Goal: Task Accomplishment & Management: Manage account settings

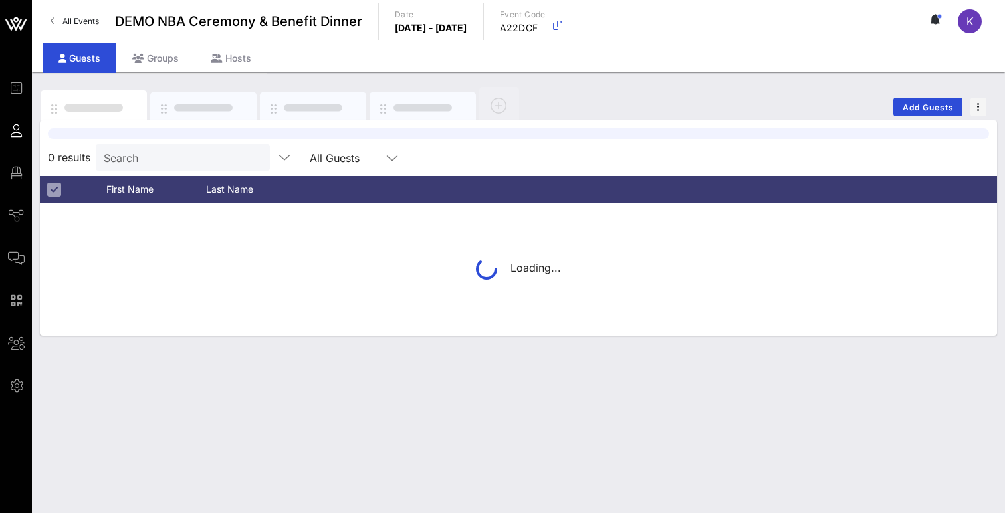
click at [58, 20] on link "All Events" at bounding box center [75, 21] width 64 height 21
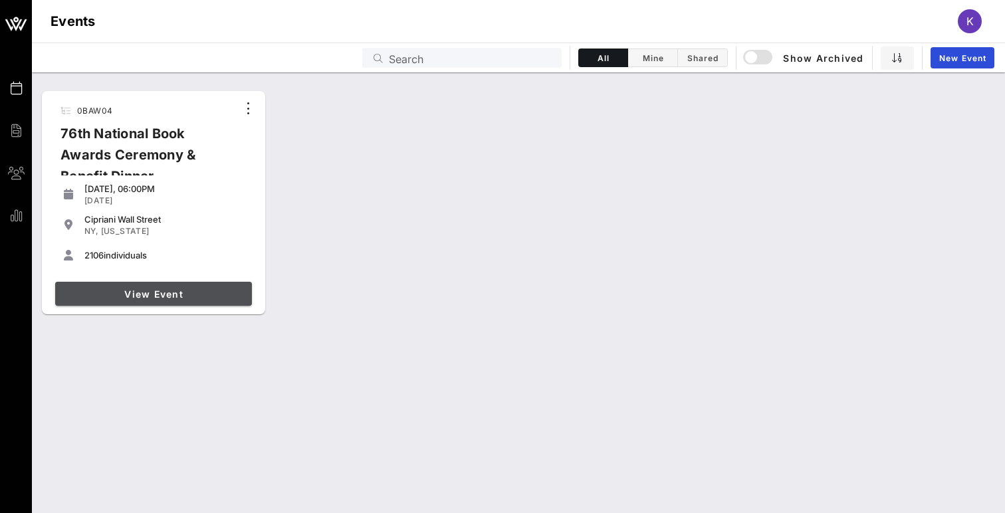
click at [132, 296] on span "View Event" at bounding box center [153, 294] width 186 height 11
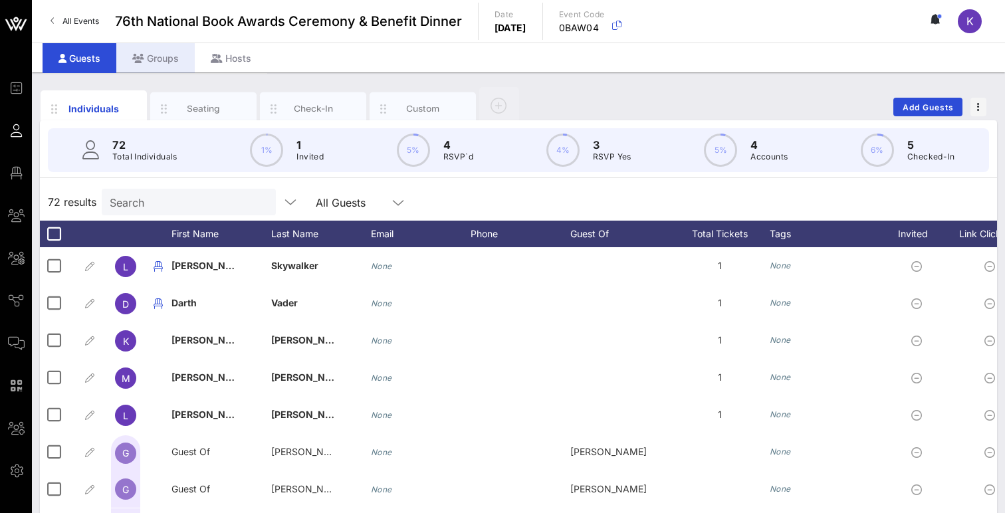
click at [154, 49] on div "Groups" at bounding box center [155, 58] width 78 height 30
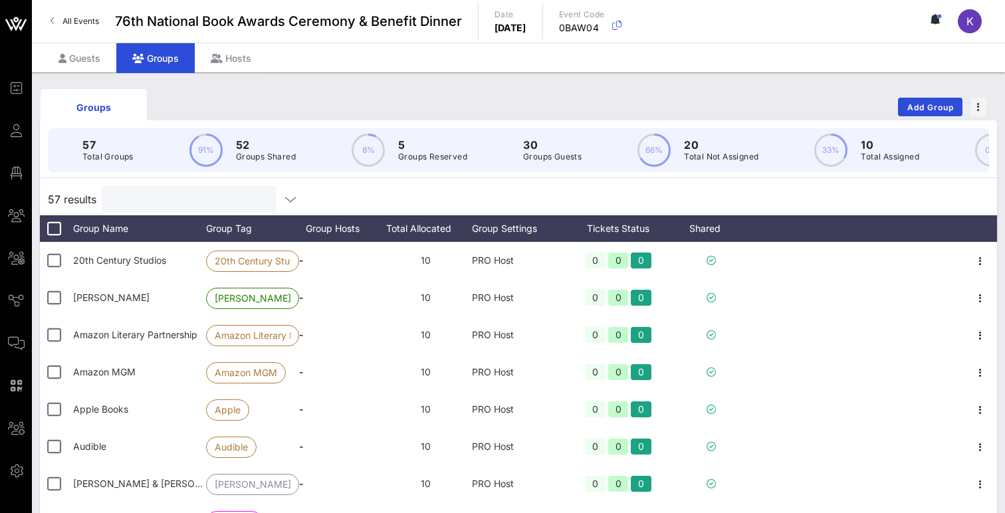
click at [175, 203] on input "text" at bounding box center [188, 199] width 156 height 17
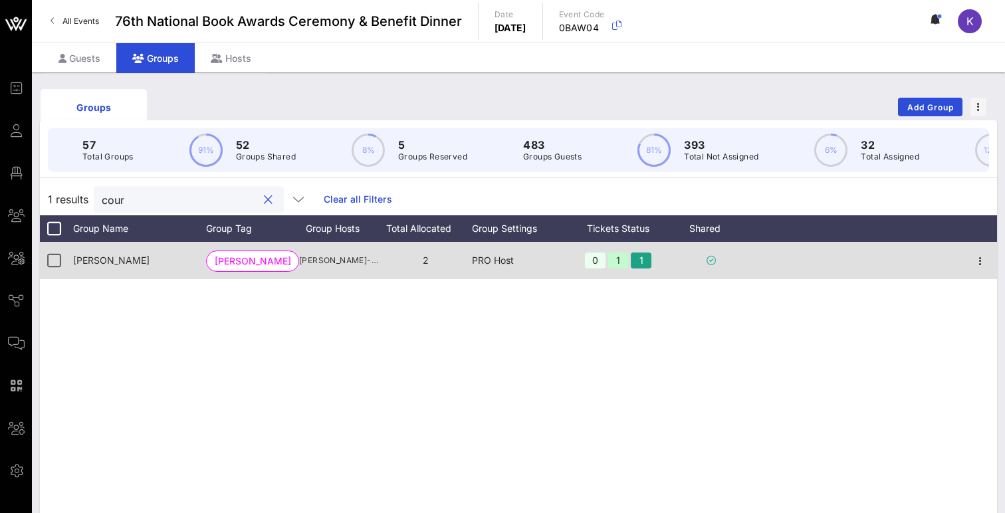
type input "cour"
click at [432, 259] on div "2" at bounding box center [425, 260] width 93 height 37
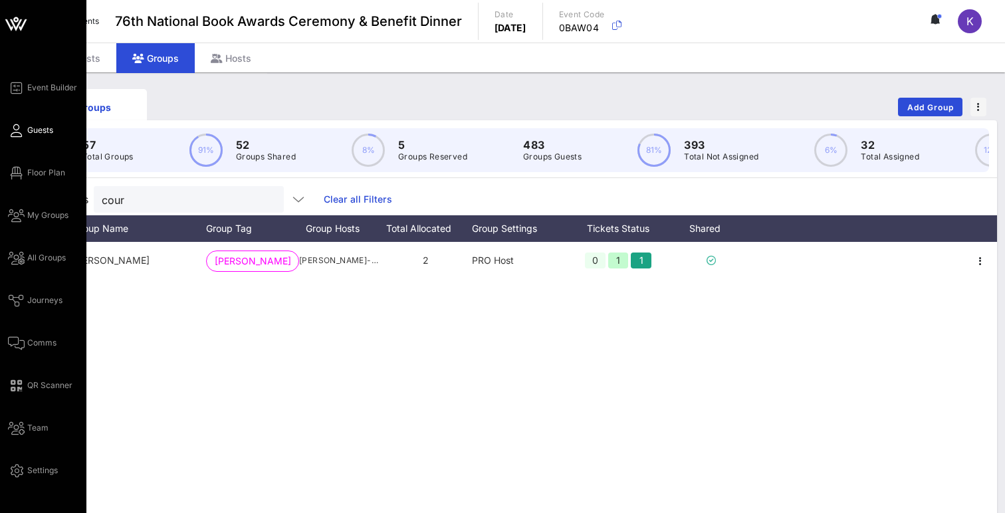
click at [25, 130] on link "Guests" at bounding box center [30, 130] width 45 height 16
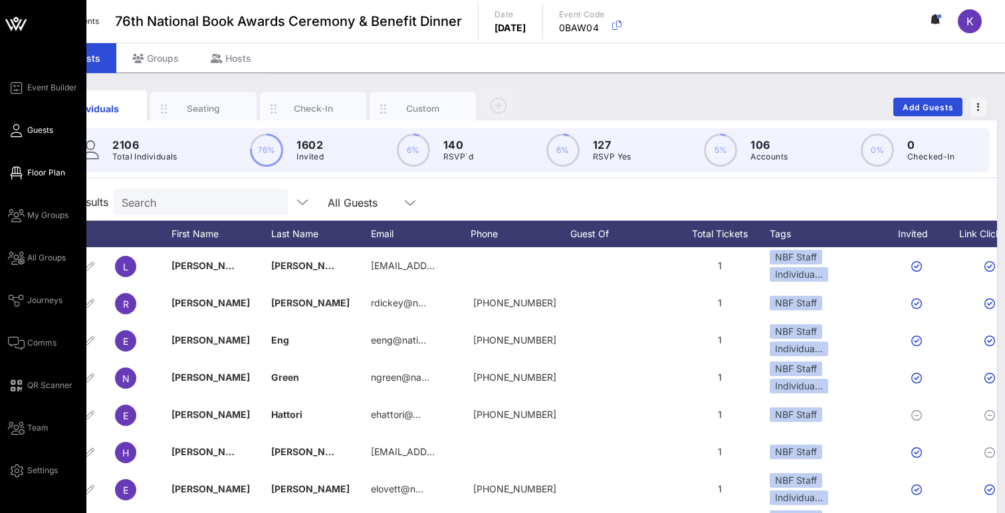
click at [38, 178] on span "Floor Plan" at bounding box center [46, 173] width 38 height 12
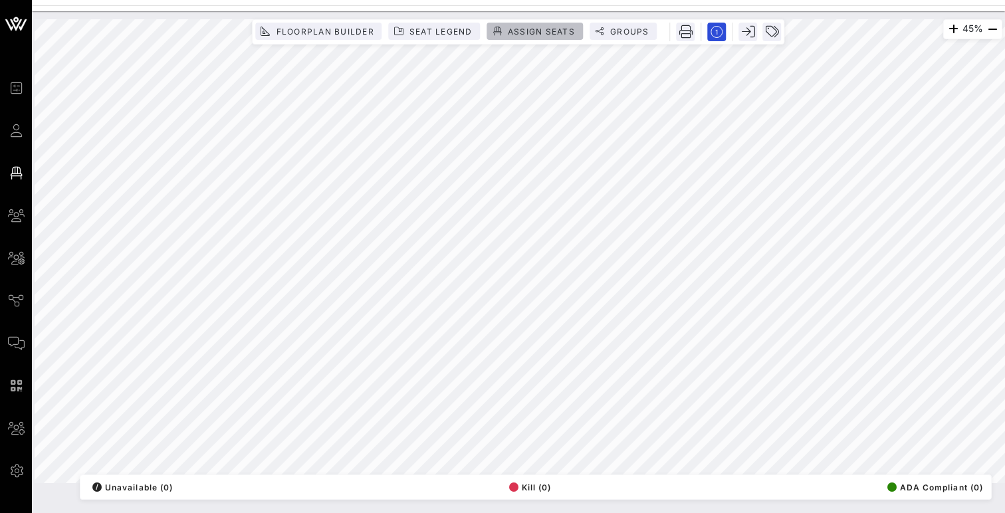
click at [523, 32] on span "Assign Seats" at bounding box center [541, 32] width 68 height 10
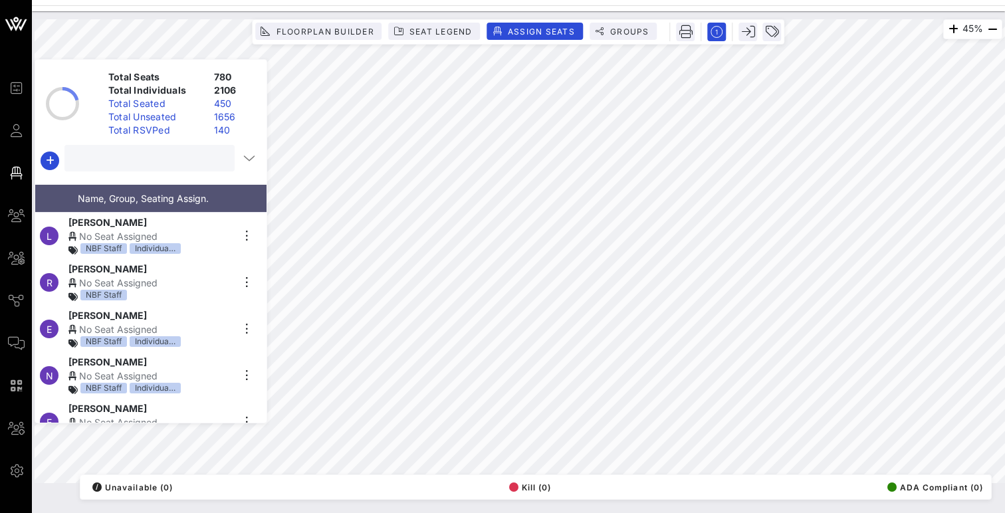
click at [154, 154] on input "text" at bounding box center [148, 158] width 152 height 17
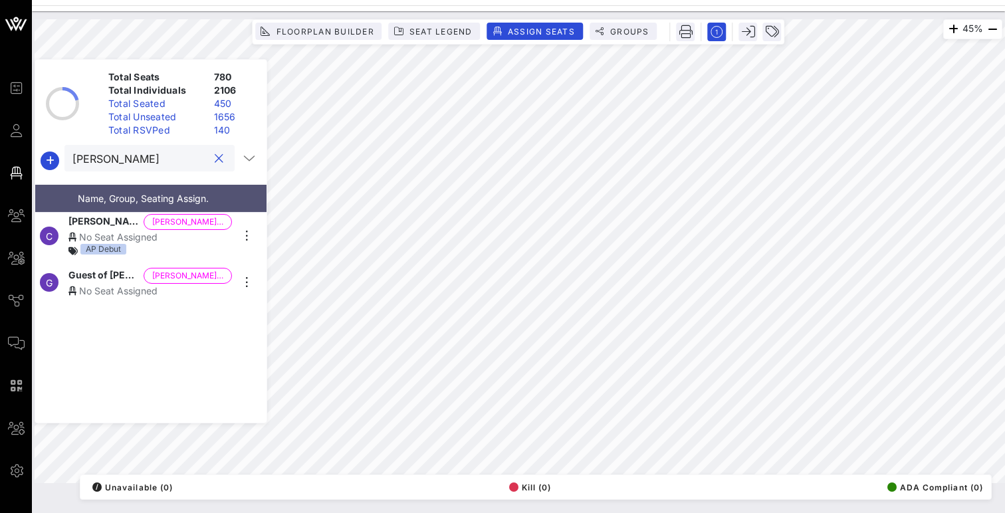
type input "courtney lee-mitchell"
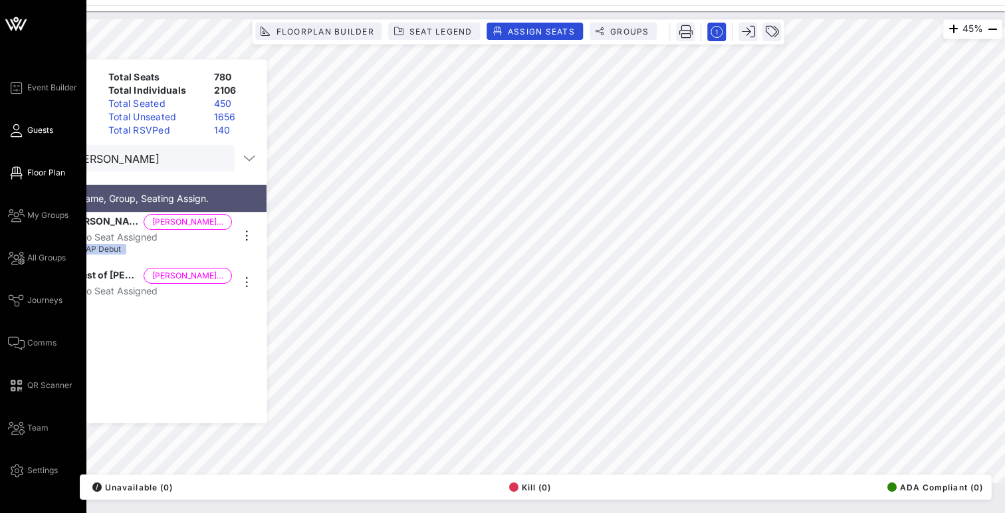
click at [19, 132] on icon at bounding box center [16, 131] width 17 height 2
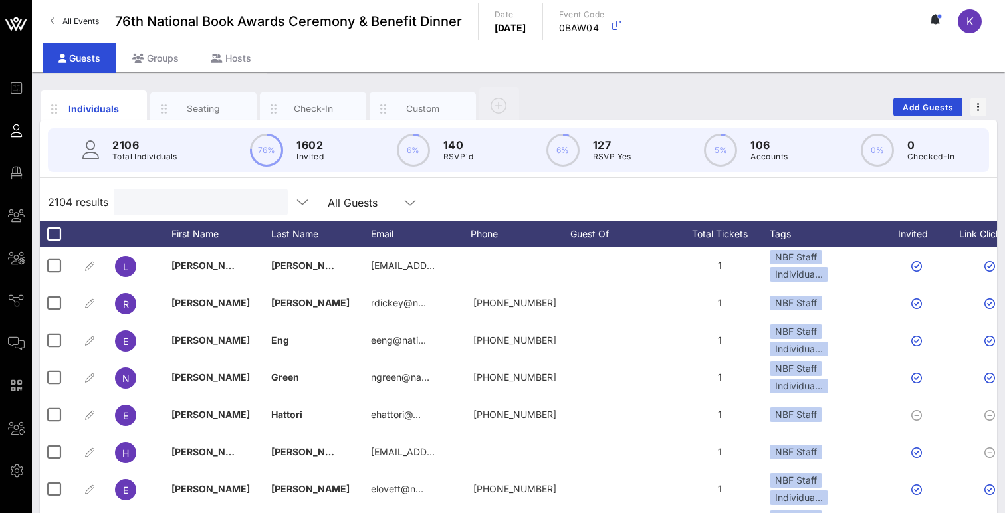
click at [150, 199] on input "text" at bounding box center [200, 201] width 156 height 17
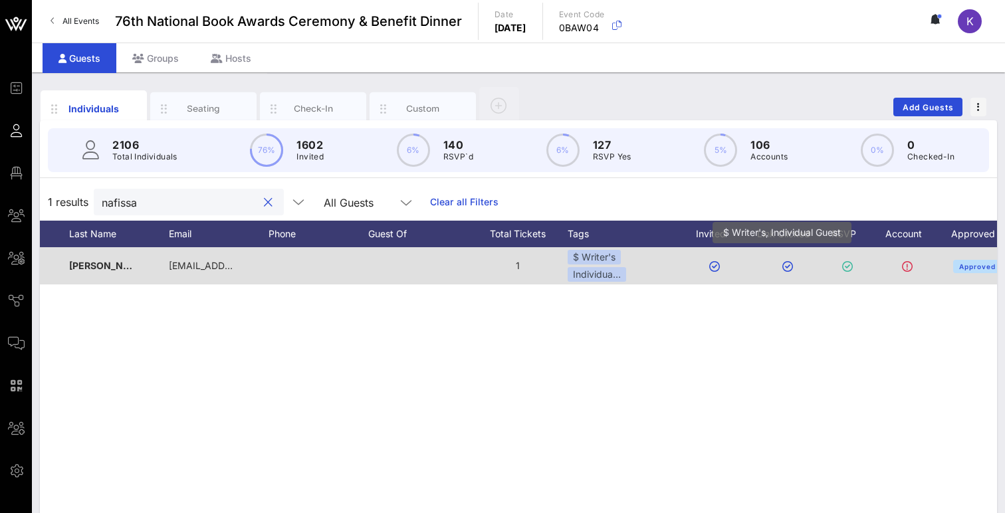
scroll to position [0, 251]
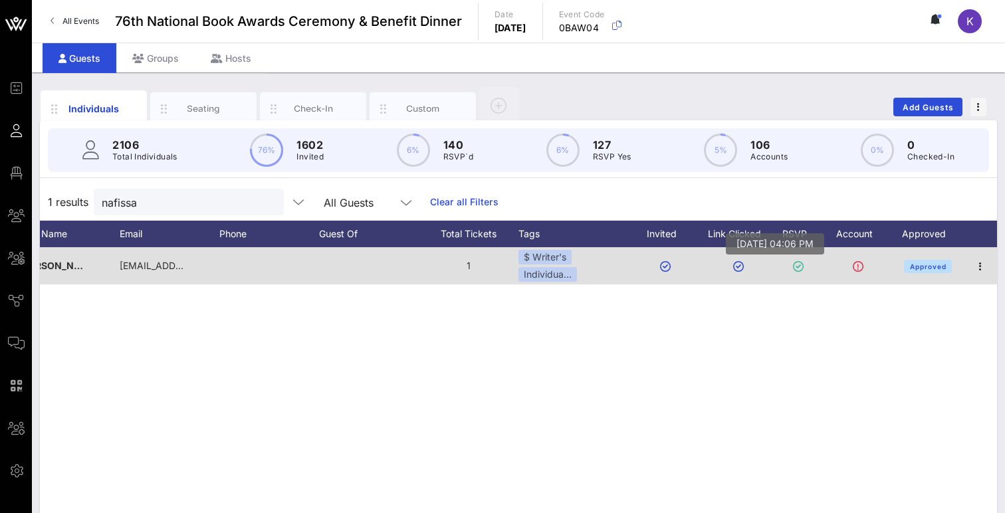
click at [798, 265] on icon at bounding box center [798, 266] width 11 height 11
click at [797, 269] on icon at bounding box center [798, 266] width 11 height 11
click at [979, 265] on icon "button" at bounding box center [981, 267] width 16 height 16
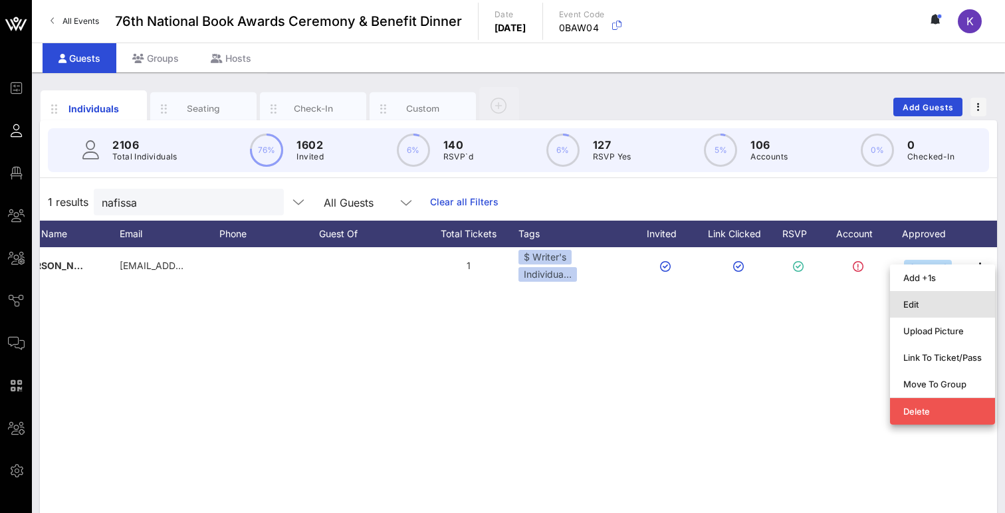
click at [926, 300] on div "Edit" at bounding box center [942, 304] width 78 height 11
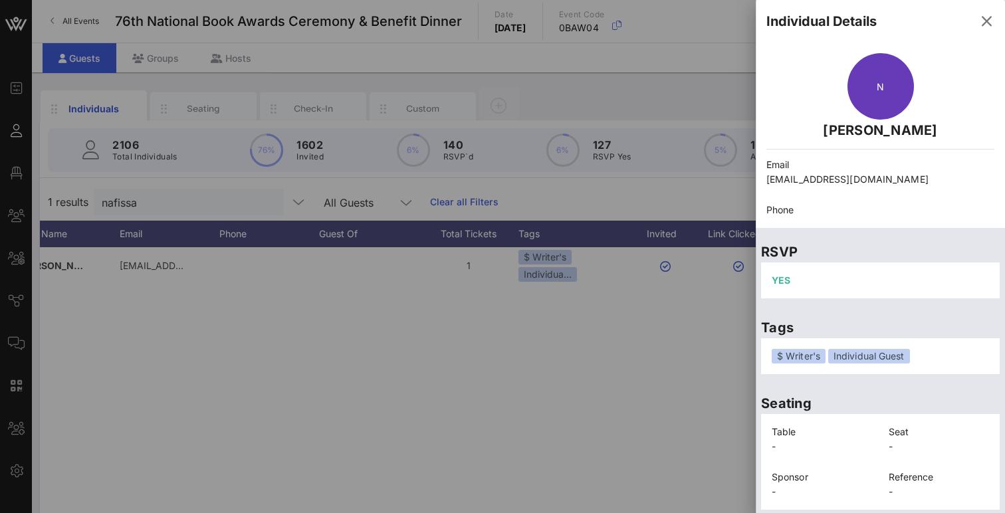
click at [800, 283] on div "YES" at bounding box center [880, 281] width 239 height 36
click at [788, 283] on span "YES" at bounding box center [781, 280] width 19 height 11
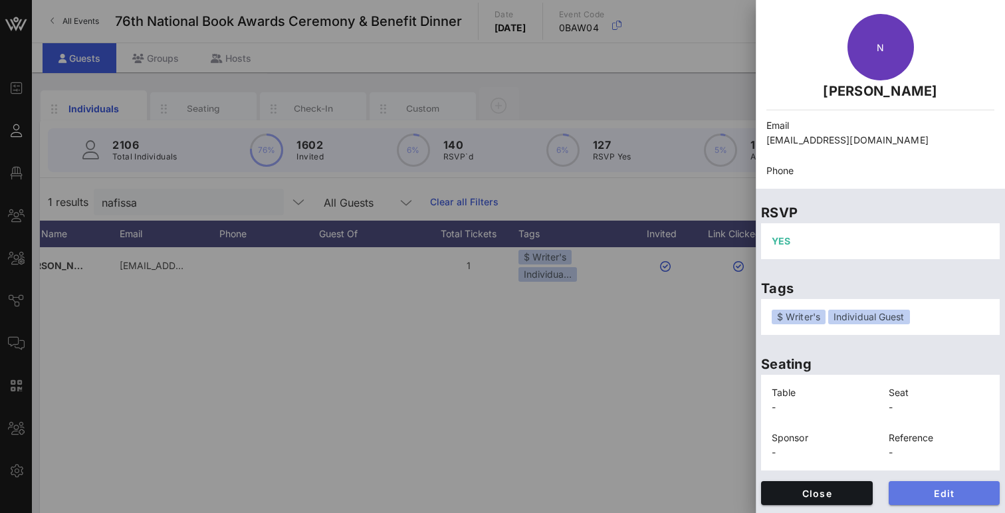
click at [908, 495] on span "Edit" at bounding box center [944, 493] width 90 height 11
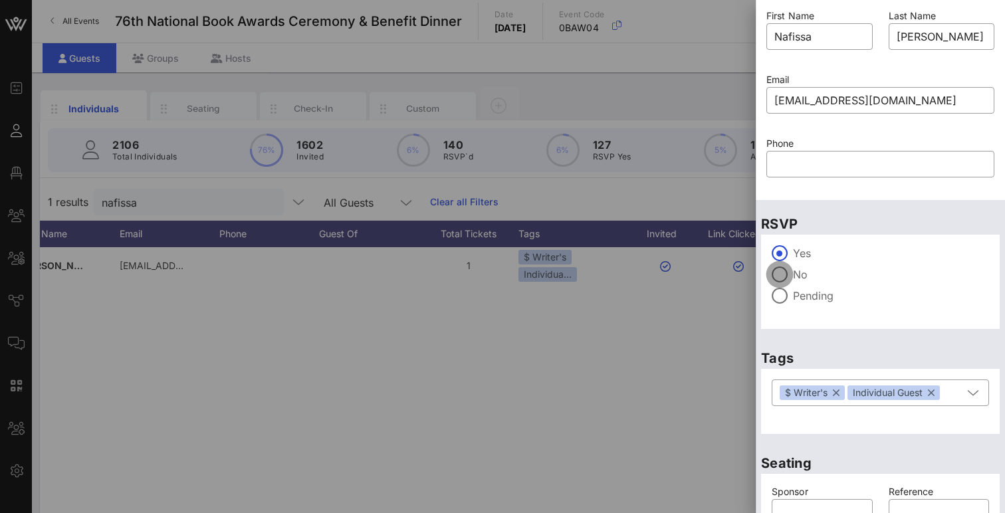
click at [787, 275] on div at bounding box center [779, 274] width 23 height 23
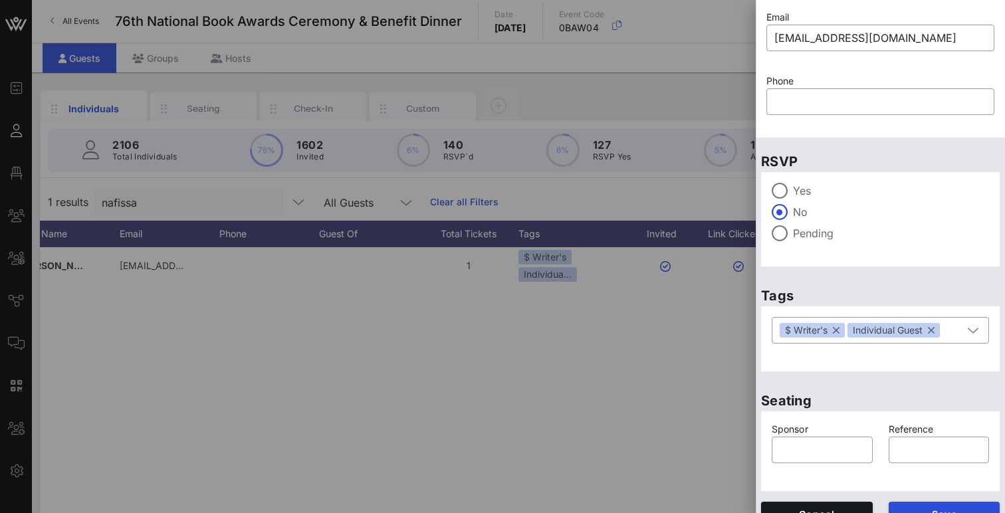
scroll to position [122, 0]
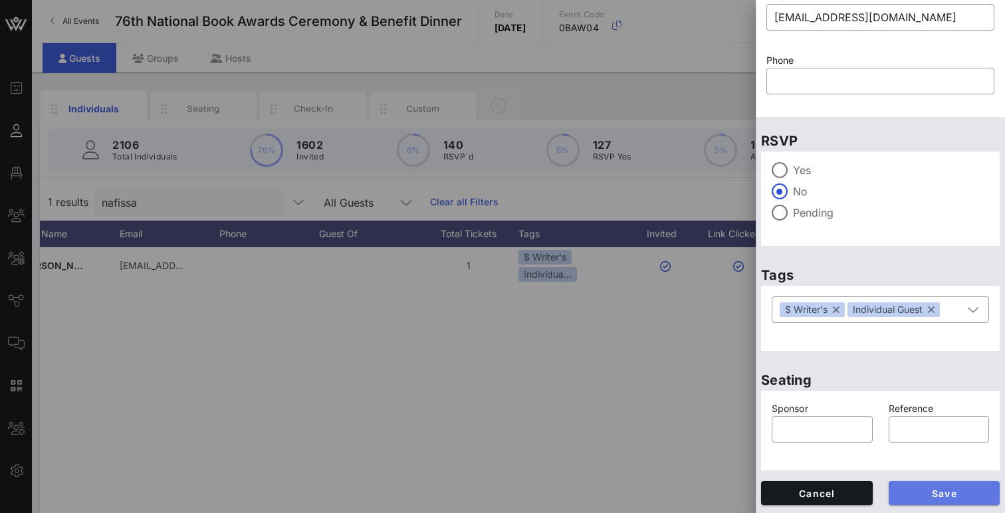
click at [921, 493] on span "Save" at bounding box center [944, 493] width 90 height 11
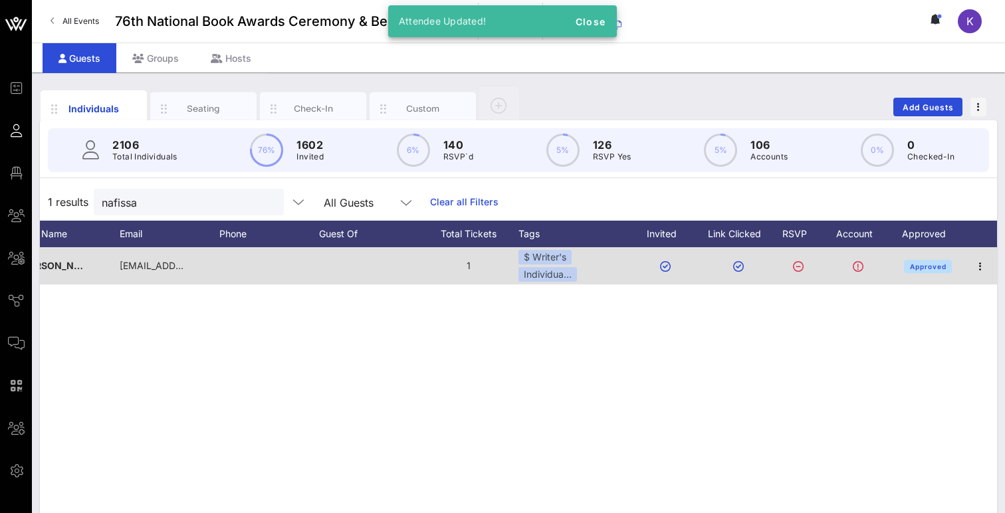
scroll to position [0, 0]
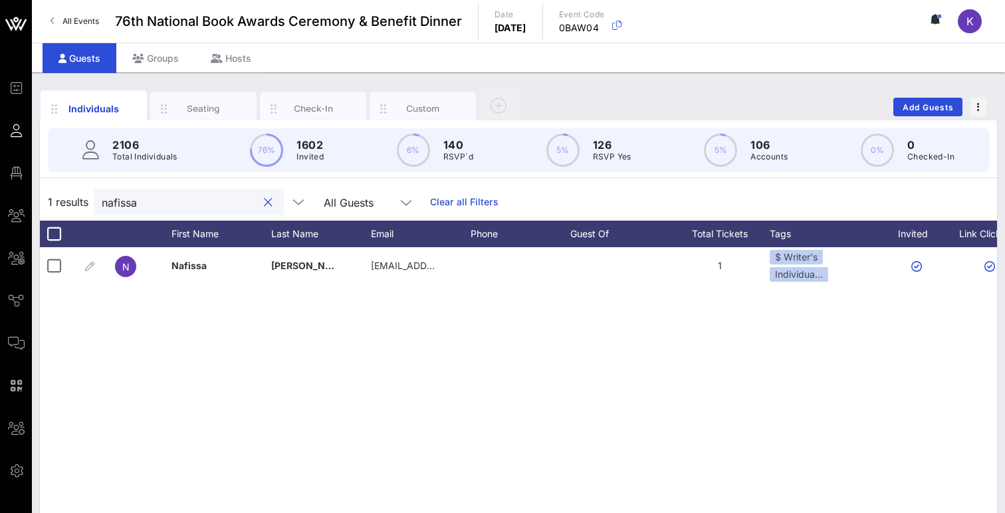
drag, startPoint x: 144, startPoint y: 199, endPoint x: 67, endPoint y: 199, distance: 76.5
click at [67, 199] on div "1 results nafissa All Guests Clear all Filters" at bounding box center [518, 201] width 957 height 37
type input "edward ball"
click at [324, 201] on div "All Guests" at bounding box center [349, 203] width 50 height 12
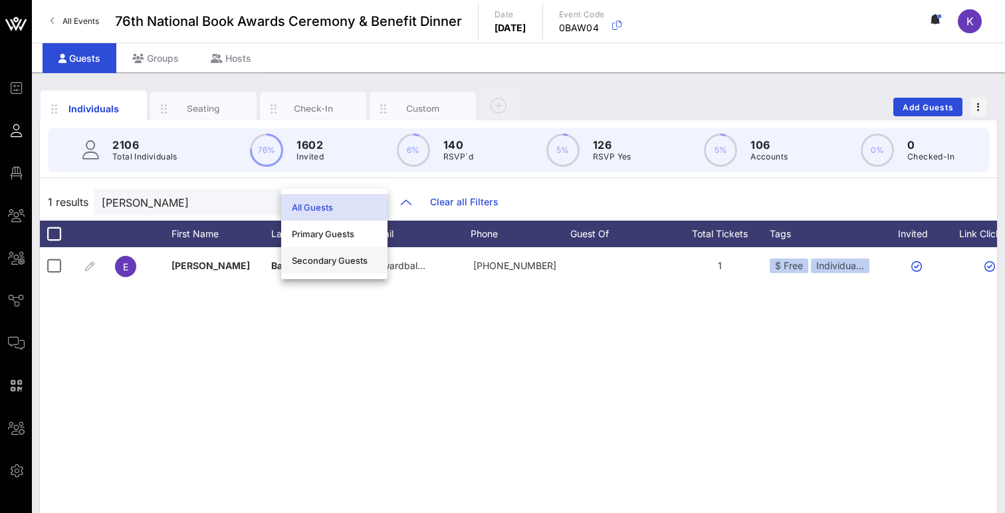
click at [299, 263] on div "Secondary Guests" at bounding box center [334, 260] width 85 height 11
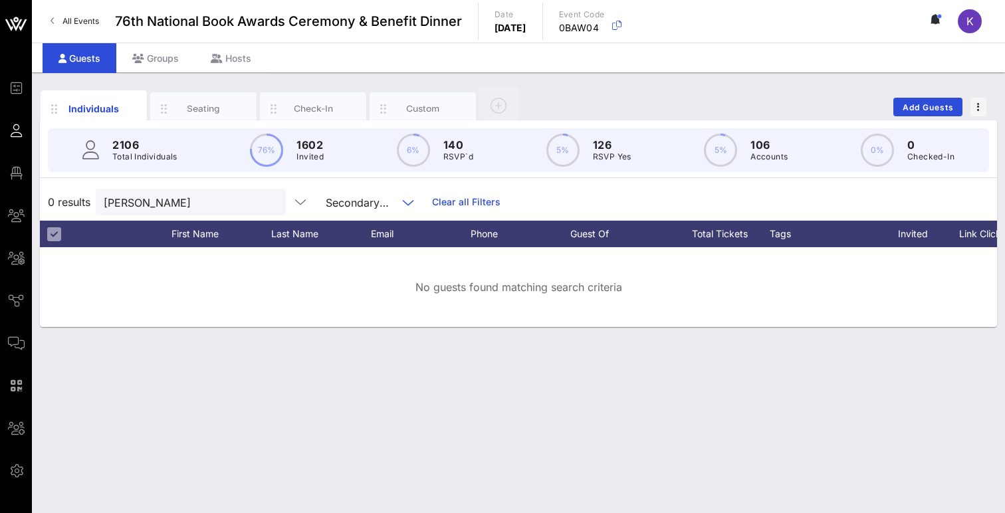
click at [329, 203] on div "Secondary Guests" at bounding box center [358, 203] width 64 height 12
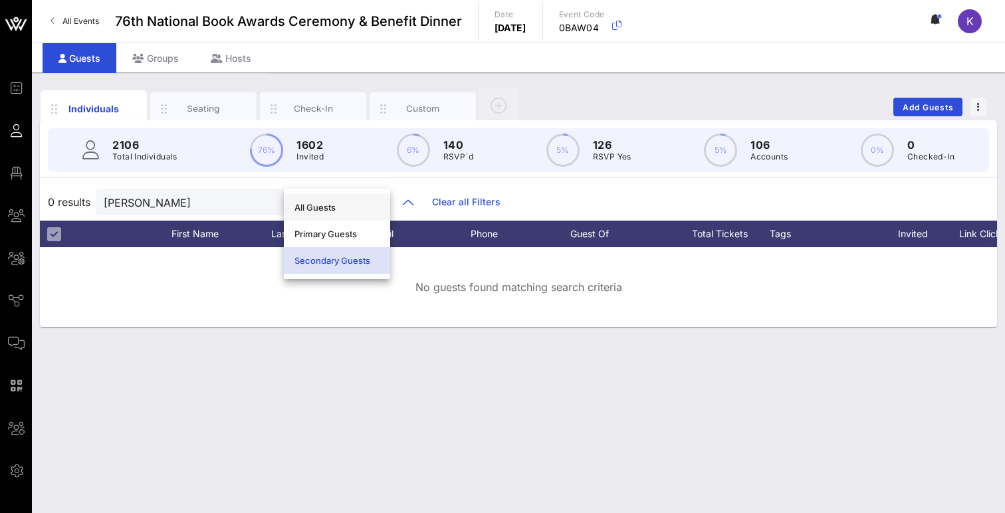
click at [320, 204] on div "All Guests" at bounding box center [336, 207] width 85 height 11
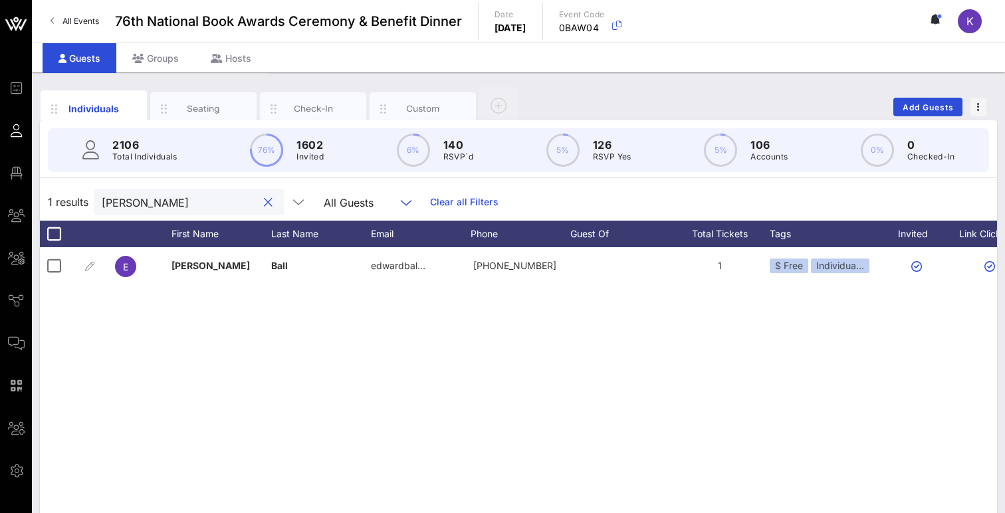
drag, startPoint x: 190, startPoint y: 203, endPoint x: 72, endPoint y: 201, distance: 117.7
click at [72, 201] on div "1 results edward ball All Guests Clear all Filters" at bounding box center [518, 201] width 957 height 37
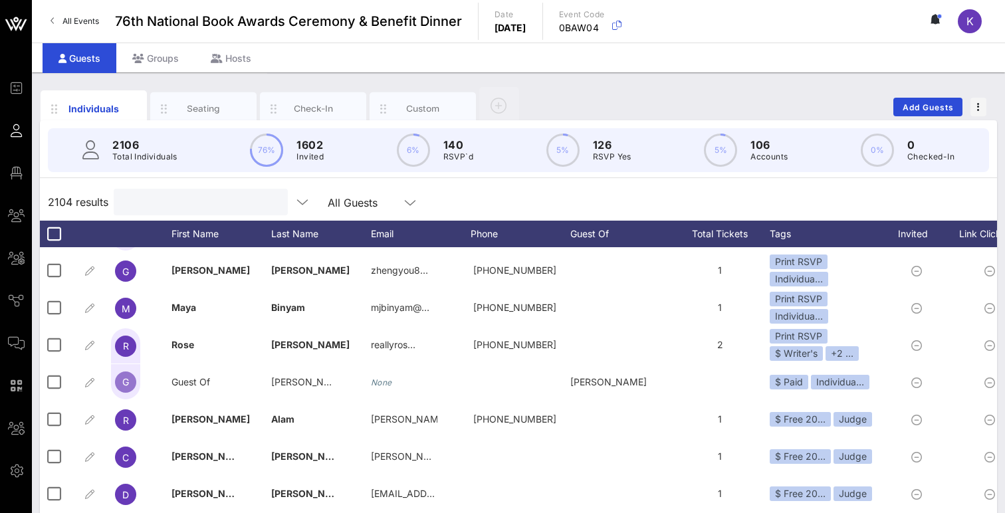
scroll to position [516, 0]
click at [181, 207] on input "text" at bounding box center [200, 201] width 156 height 17
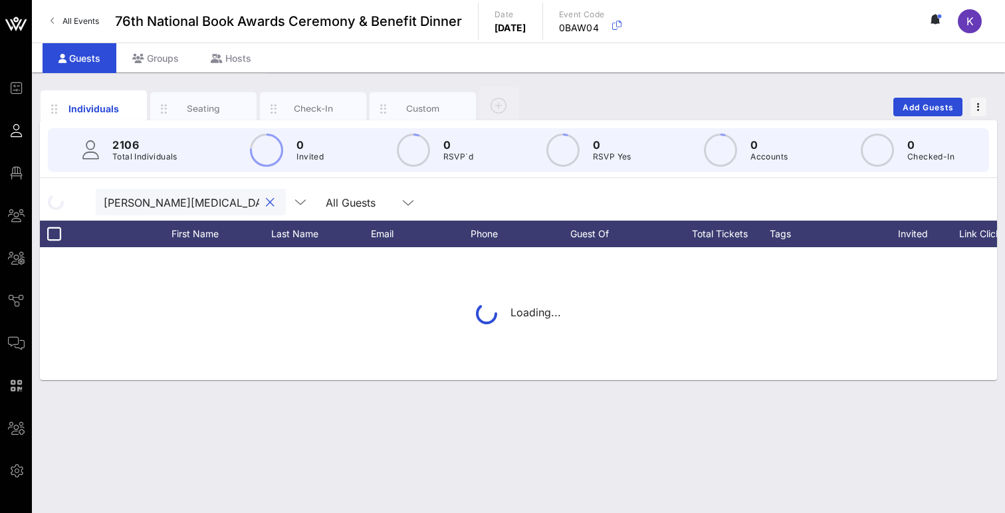
type input "edward ball"
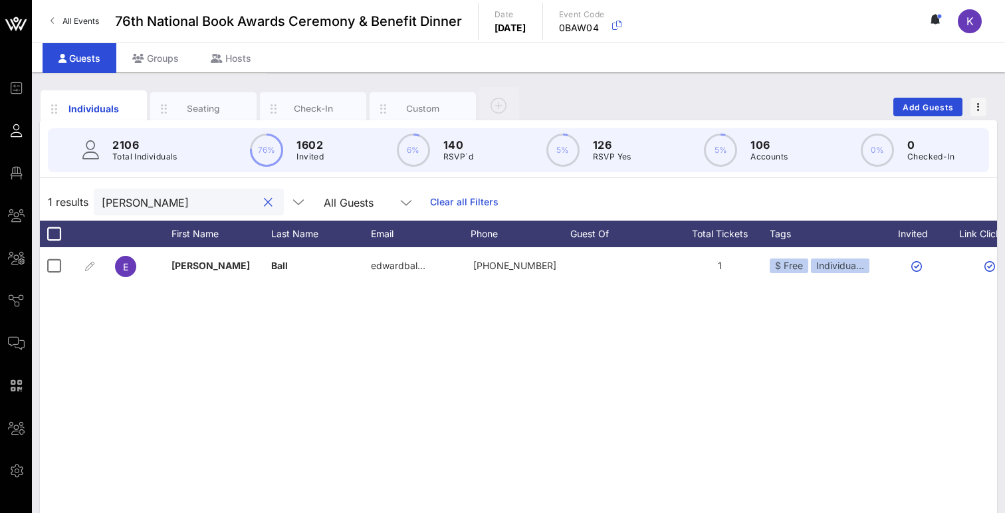
scroll to position [0, 0]
click at [264, 202] on button "clear icon" at bounding box center [268, 202] width 9 height 13
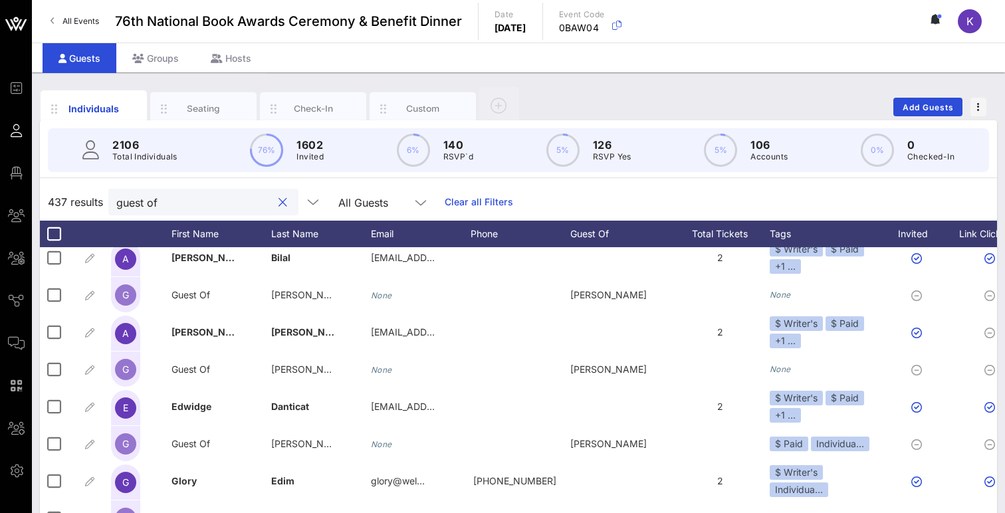
scroll to position [479, 0]
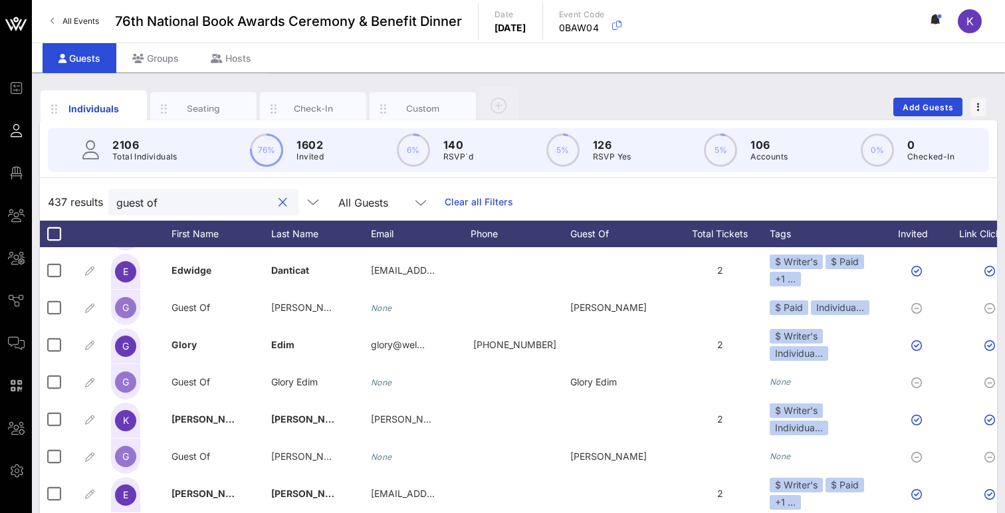
drag, startPoint x: 197, startPoint y: 206, endPoint x: 76, endPoint y: 206, distance: 121.0
click at [76, 206] on div "437 results guest of All Guests Clear all Filters" at bounding box center [518, 201] width 957 height 37
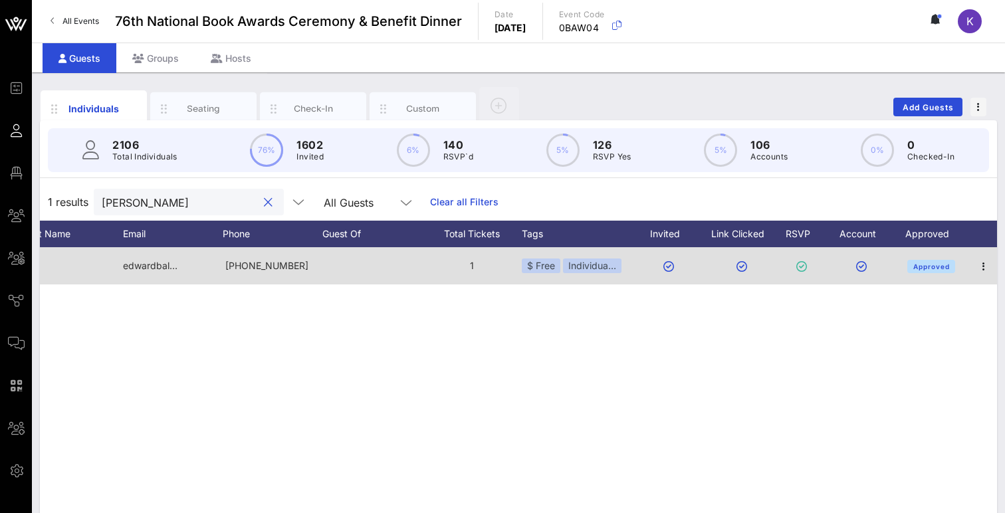
scroll to position [0, 251]
click at [581, 265] on div "Individua…" at bounding box center [589, 266] width 58 height 15
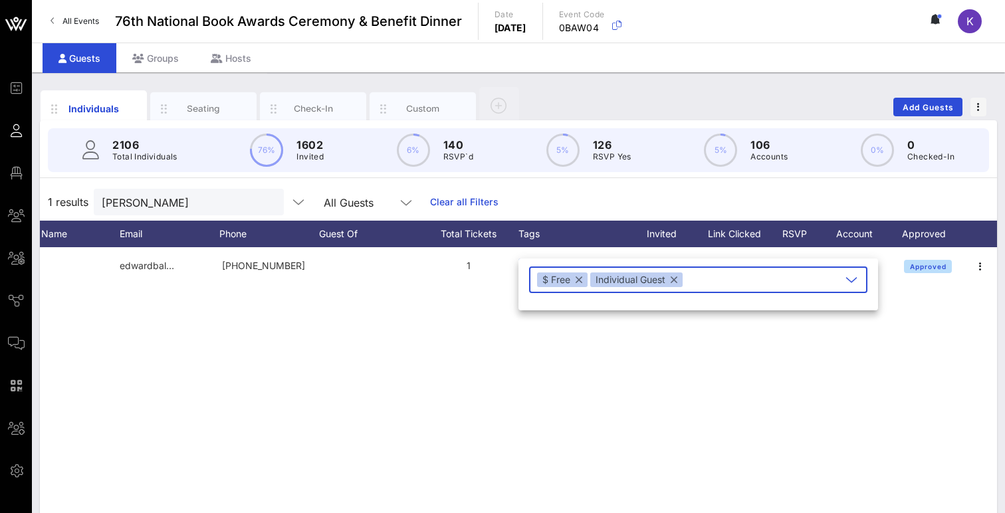
click at [452, 311] on div "E Edward Ball edwardbal… +12038896946 1 $ Free Individua… Approved" at bounding box center [518, 446] width 957 height 399
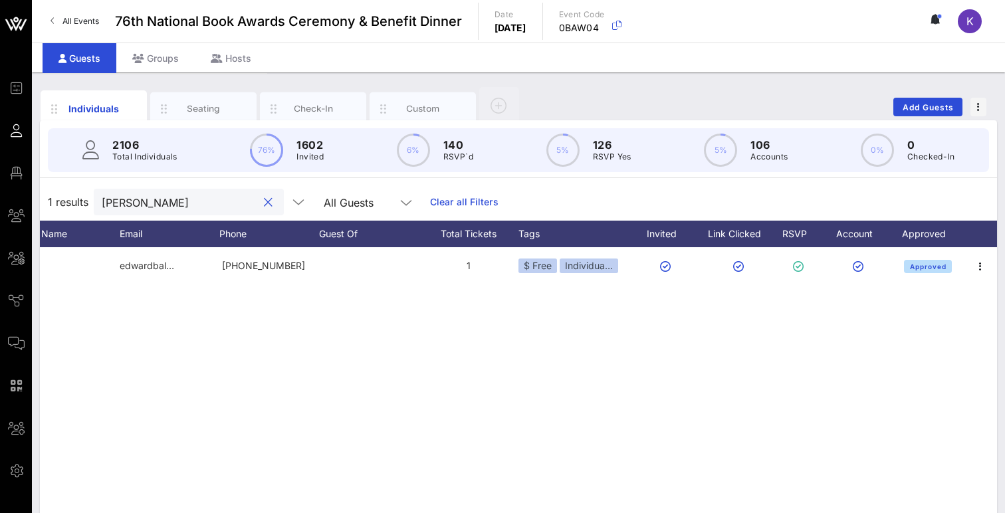
drag, startPoint x: 173, startPoint y: 199, endPoint x: 62, endPoint y: 185, distance: 111.2
click at [62, 185] on div "1 results edward ball All Guests Clear all Filters" at bounding box center [518, 201] width 957 height 37
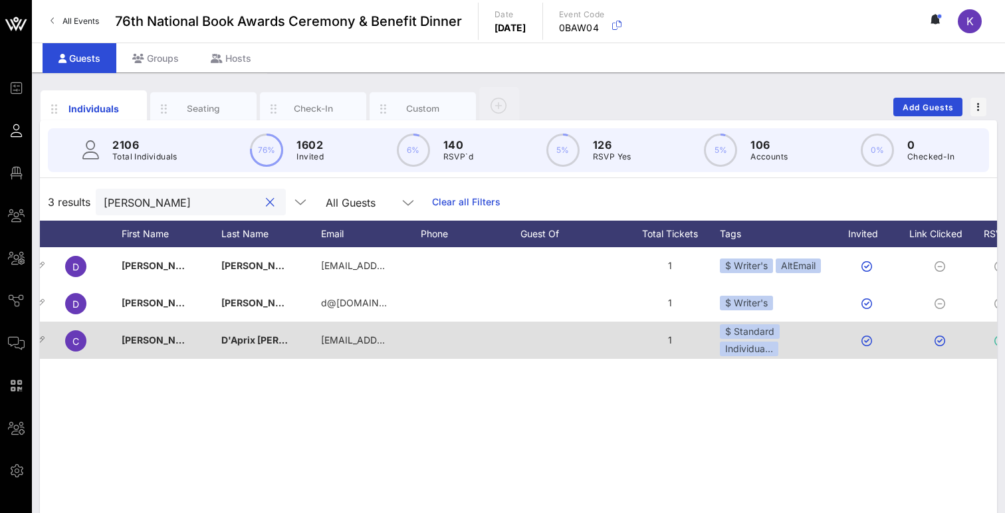
scroll to position [0, 0]
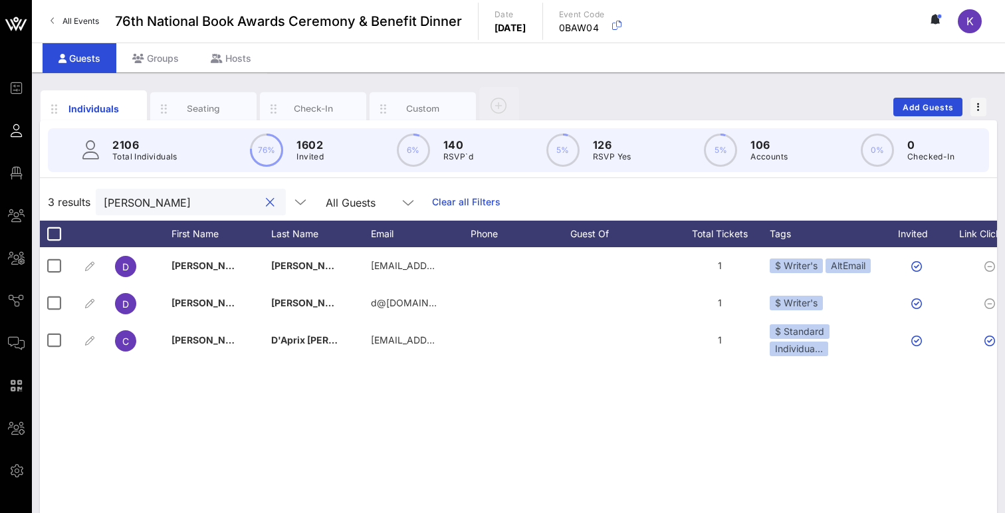
type input "sweeney"
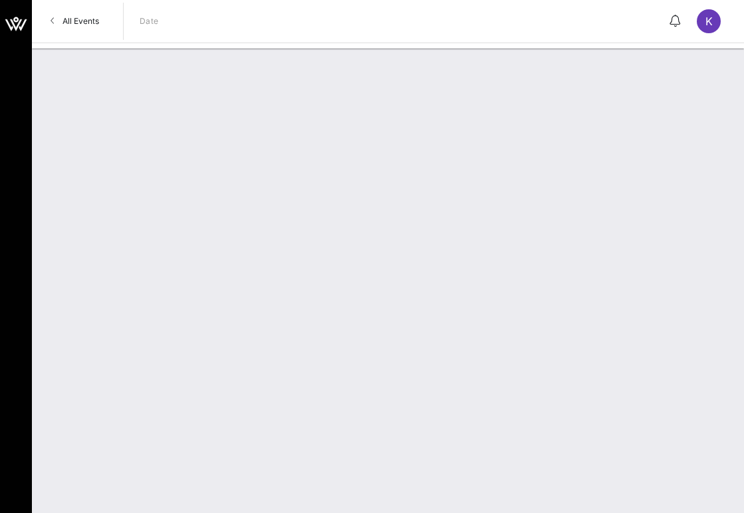
click at [52, 21] on icon at bounding box center [53, 21] width 5 height 1
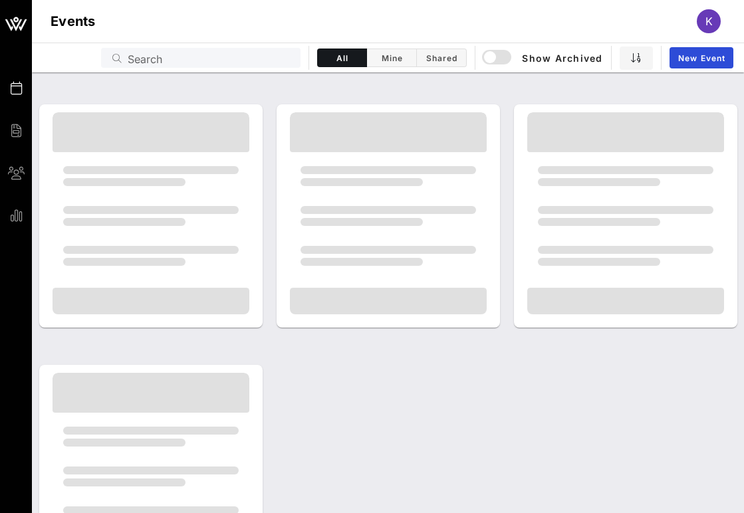
click at [116, 99] on div at bounding box center [388, 347] width 712 height 522
